Goal: Book appointment/travel/reservation

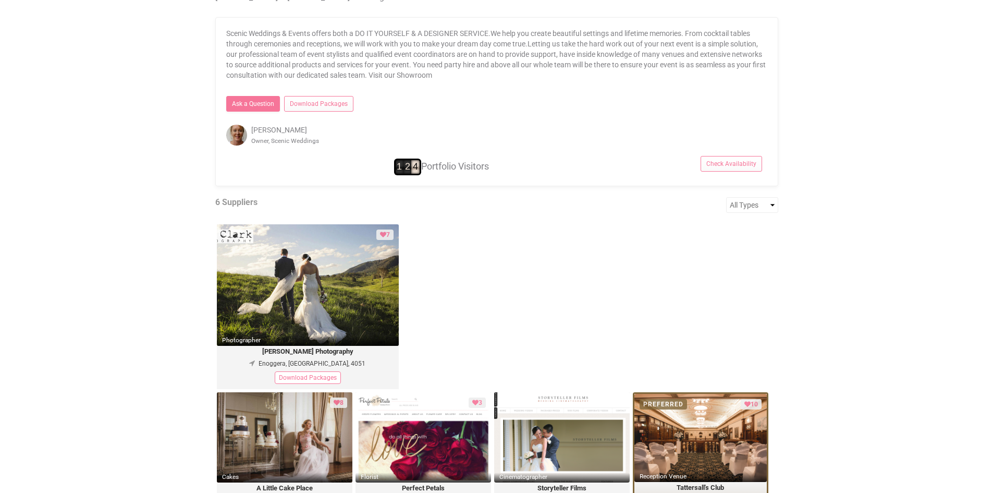
scroll to position [521, 0]
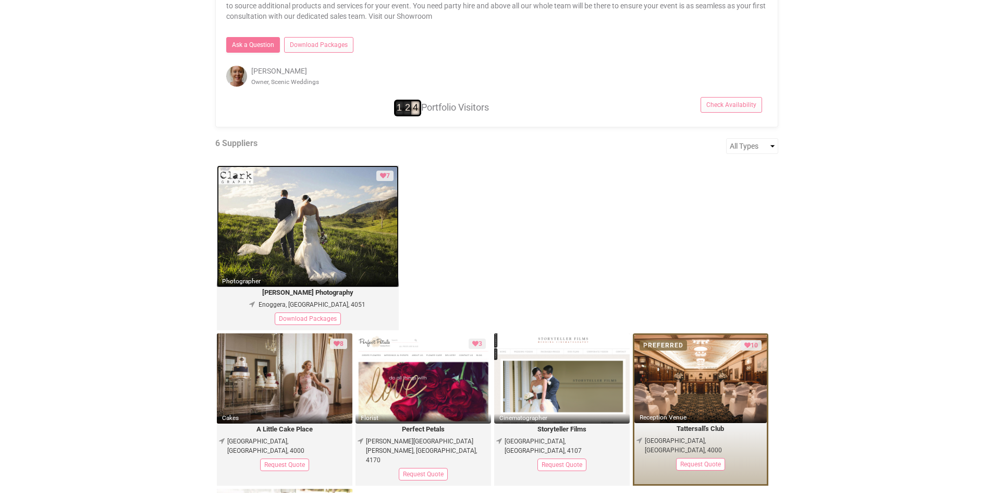
click at [347, 250] on img at bounding box center [308, 226] width 182 height 122
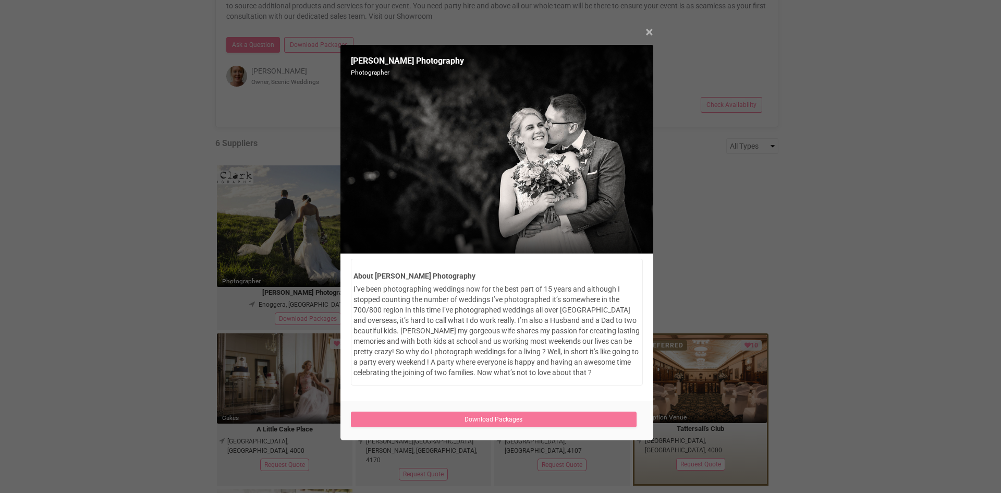
click at [651, 31] on span "×" at bounding box center [650, 31] width 8 height 17
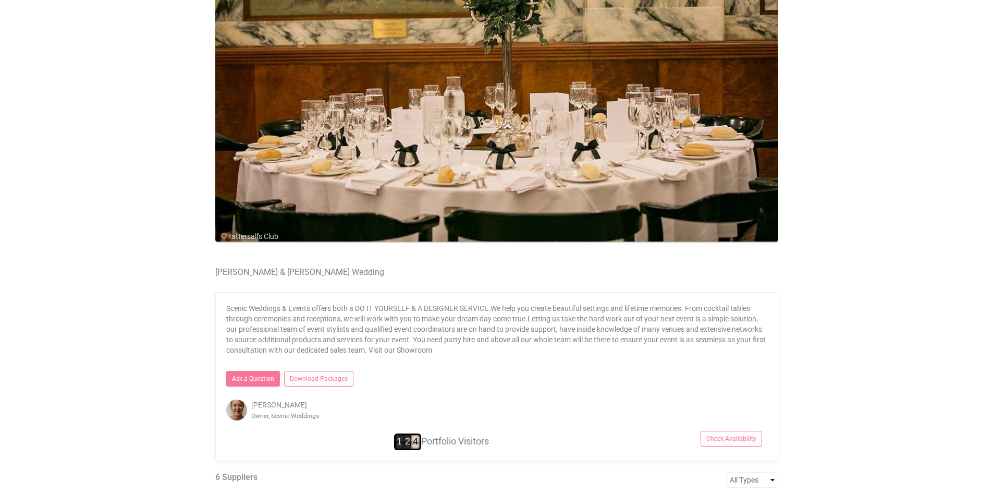
scroll to position [0, 0]
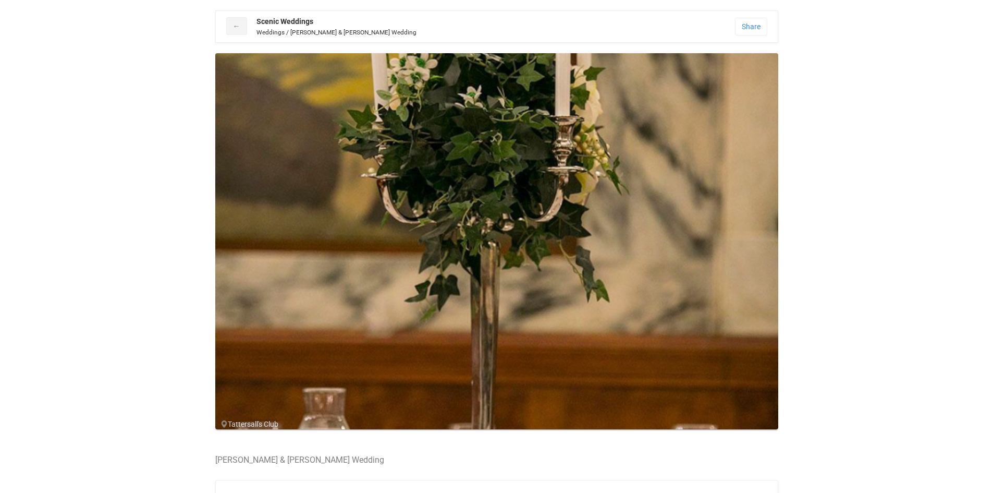
click at [728, 242] on span at bounding box center [736, 246] width 16 height 16
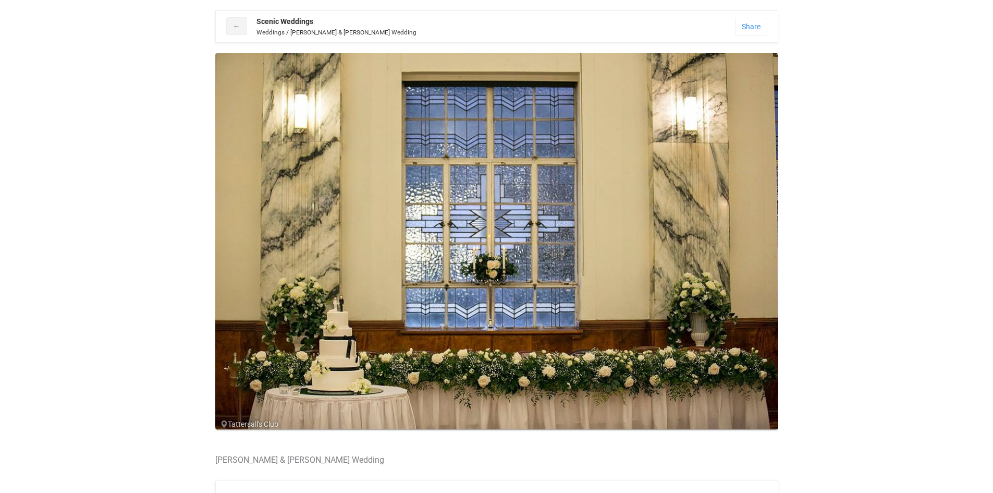
click at [728, 242] on span at bounding box center [736, 246] width 16 height 16
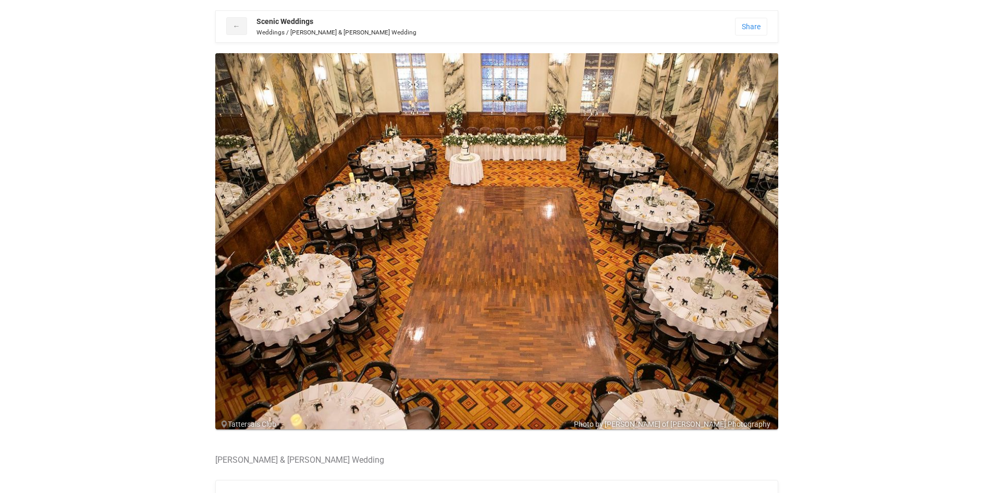
click at [728, 242] on span at bounding box center [736, 246] width 16 height 16
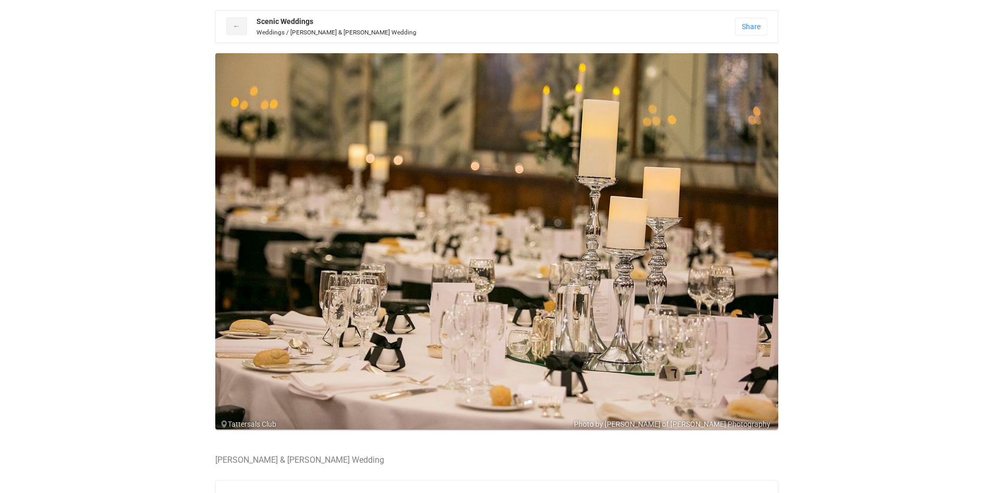
click at [728, 242] on span at bounding box center [736, 246] width 16 height 16
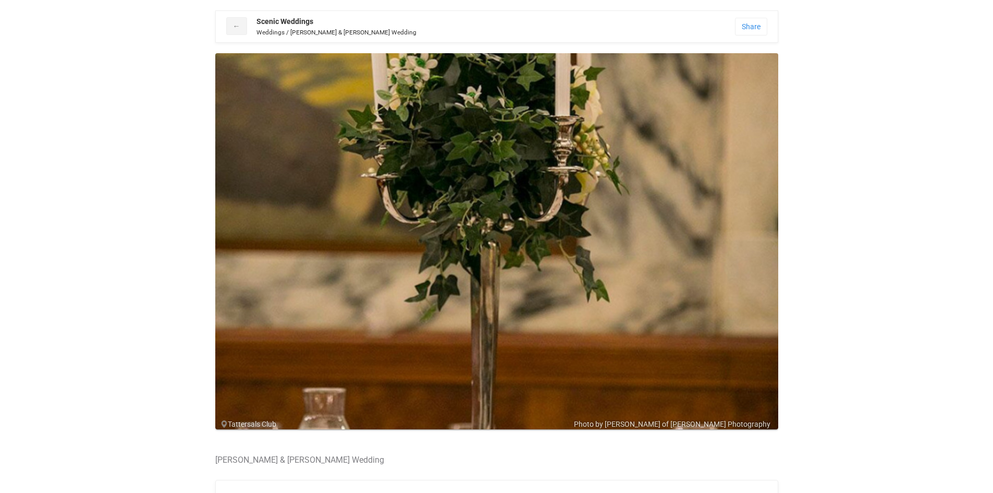
click at [728, 242] on span at bounding box center [736, 246] width 16 height 16
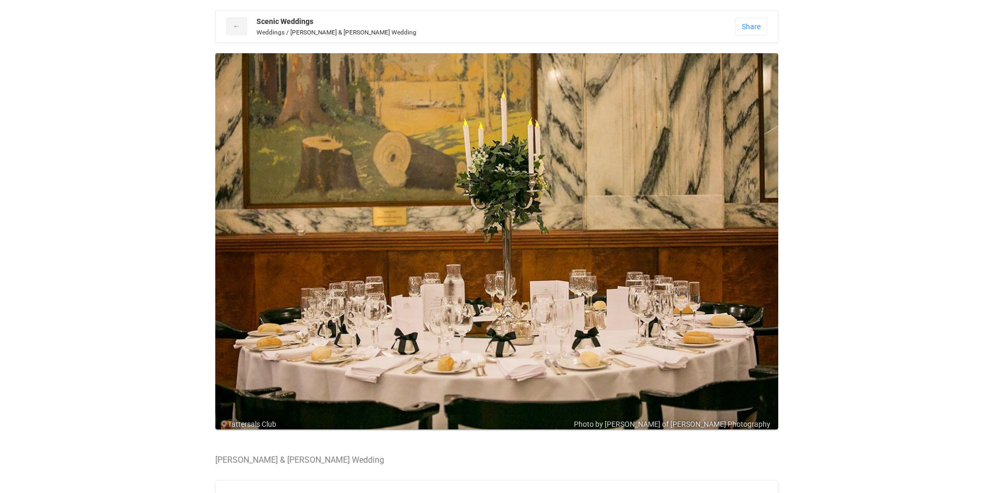
click at [728, 242] on span at bounding box center [736, 246] width 16 height 16
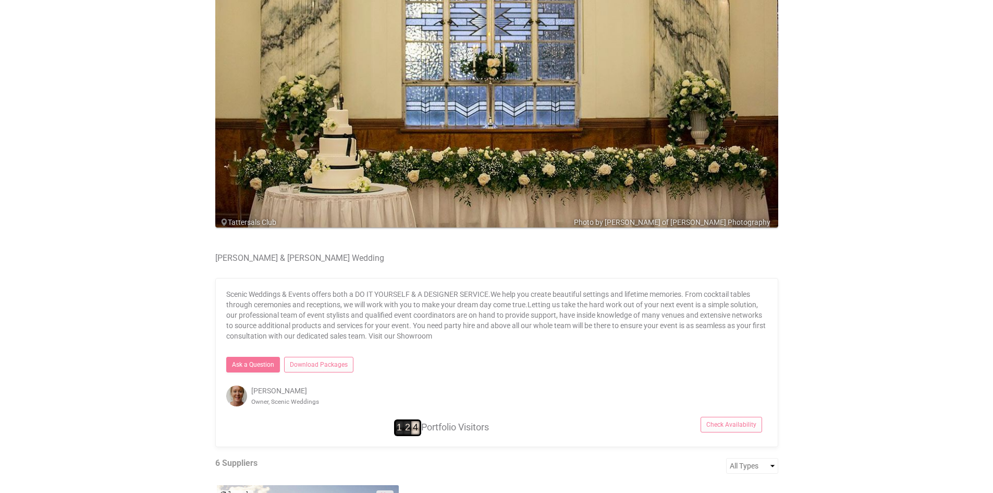
scroll to position [261, 0]
